Goal: Check status

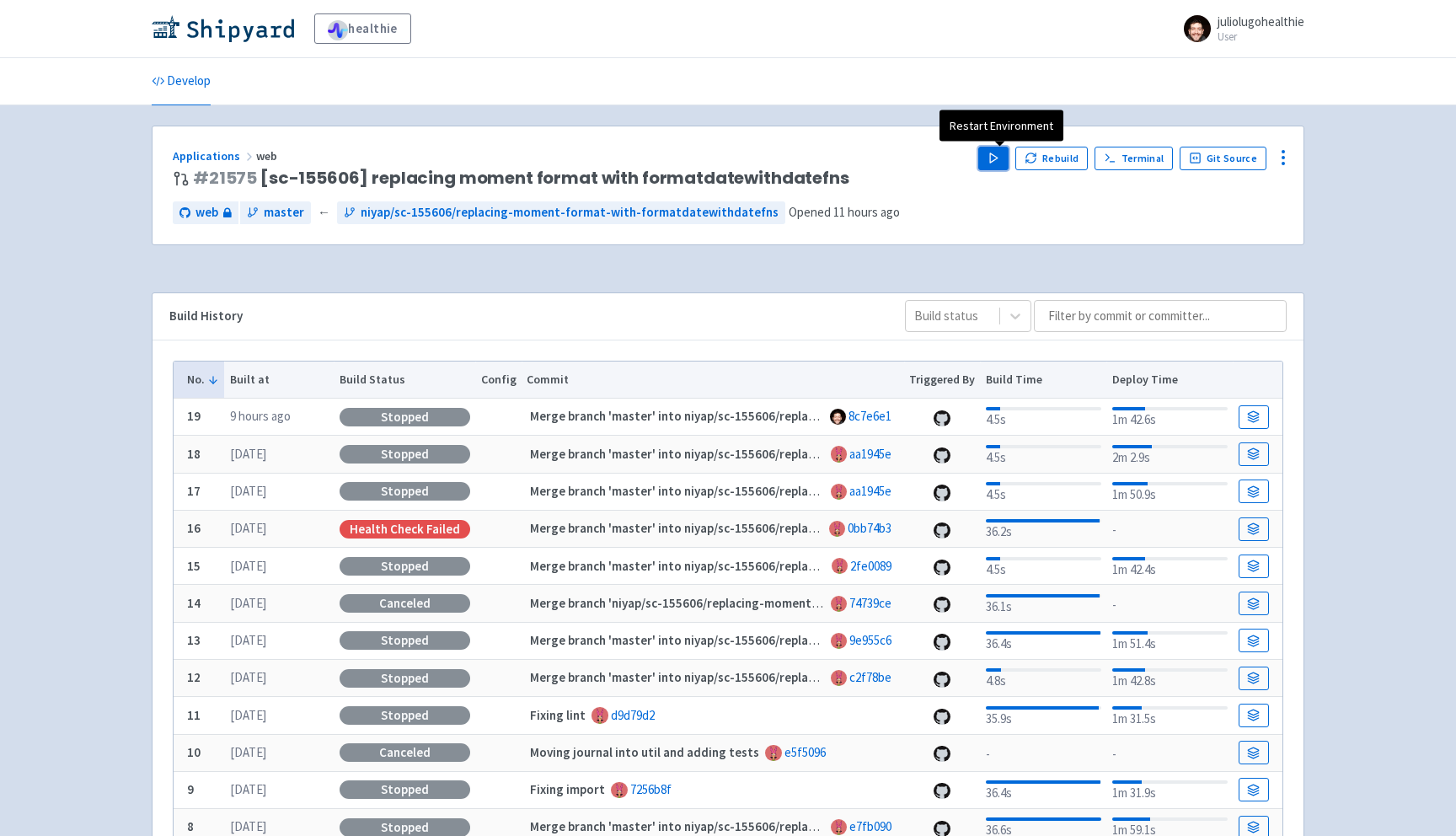
click at [991, 160] on button "Play" at bounding box center [993, 158] width 30 height 24
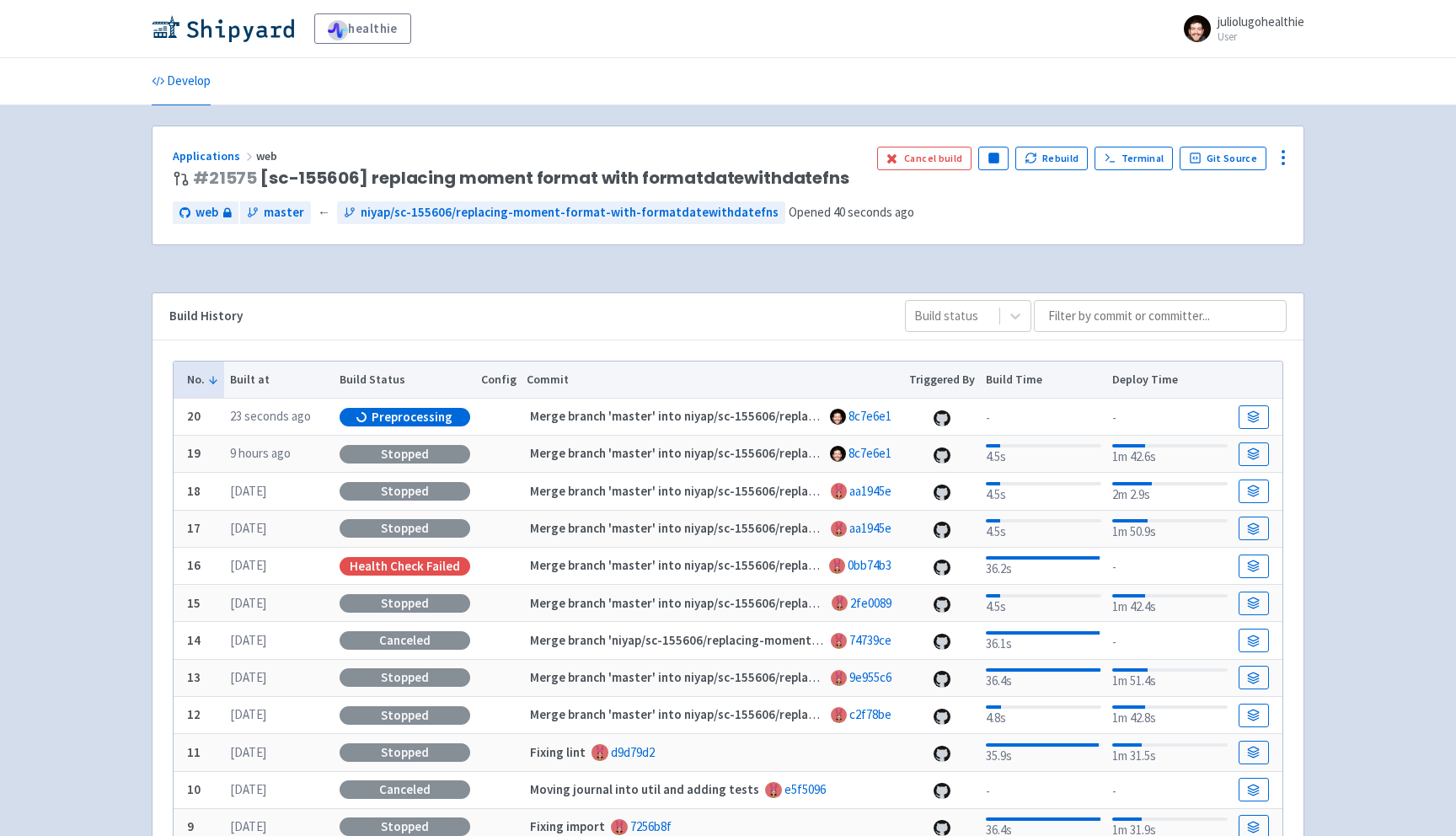
click at [433, 418] on span "Preprocessing" at bounding box center [411, 417] width 81 height 17
click at [909, 166] on link "Visit" at bounding box center [916, 158] width 58 height 24
